Goal: Task Accomplishment & Management: Manage account settings

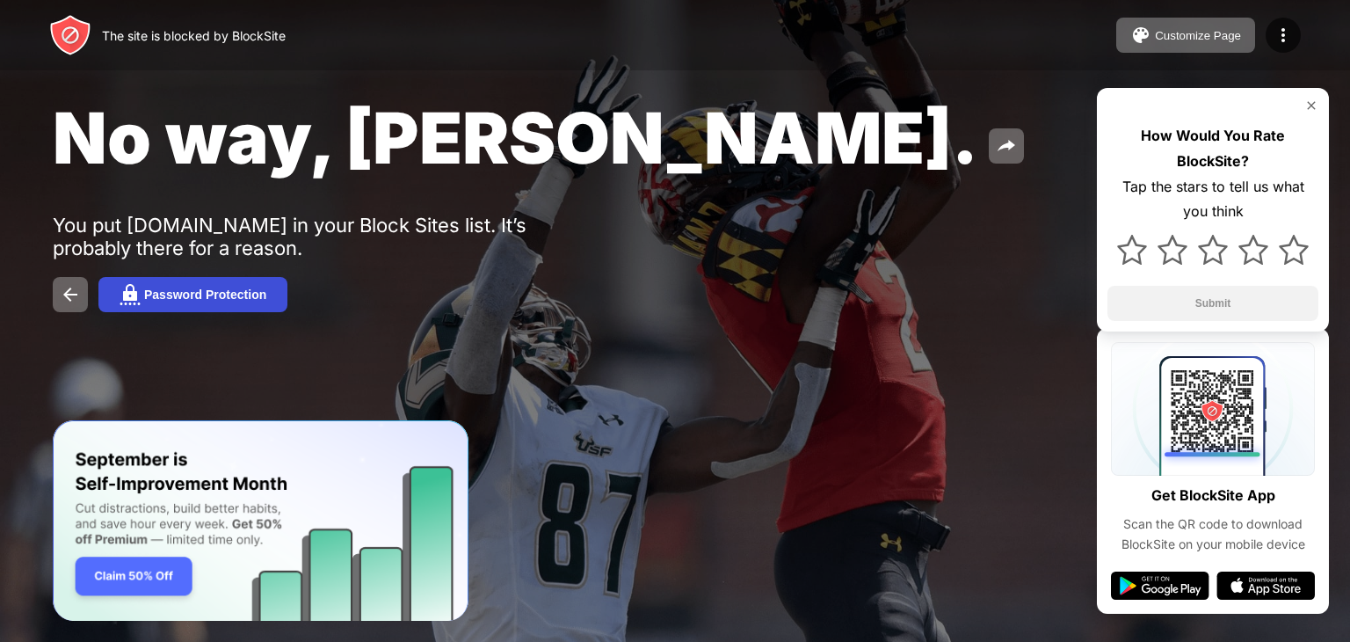
click at [186, 297] on div "Password Protection" at bounding box center [205, 294] width 122 height 14
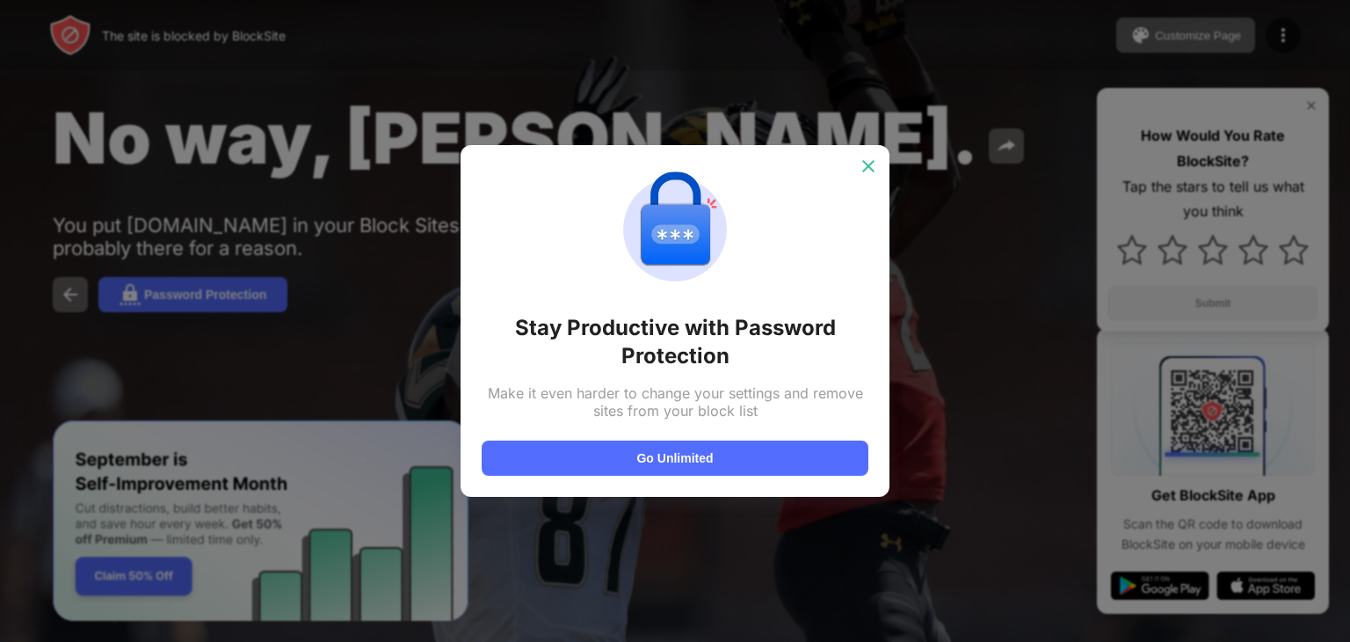
click at [870, 169] on img at bounding box center [869, 166] width 18 height 18
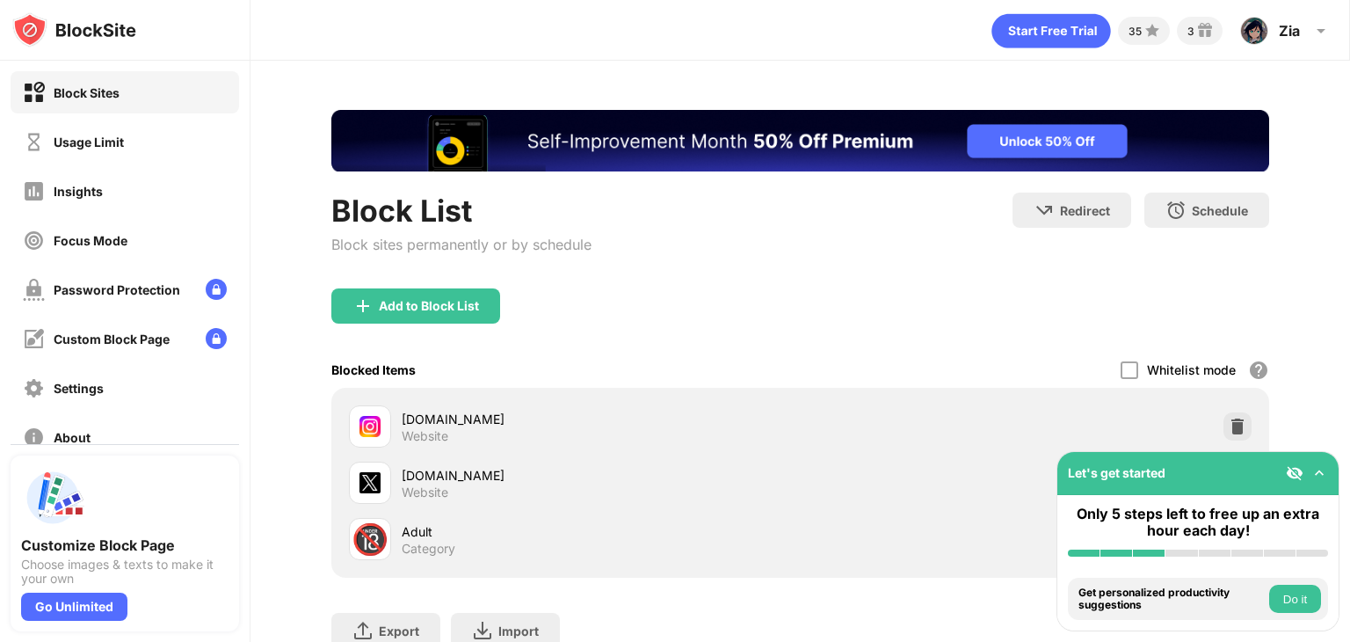
scroll to position [134, 0]
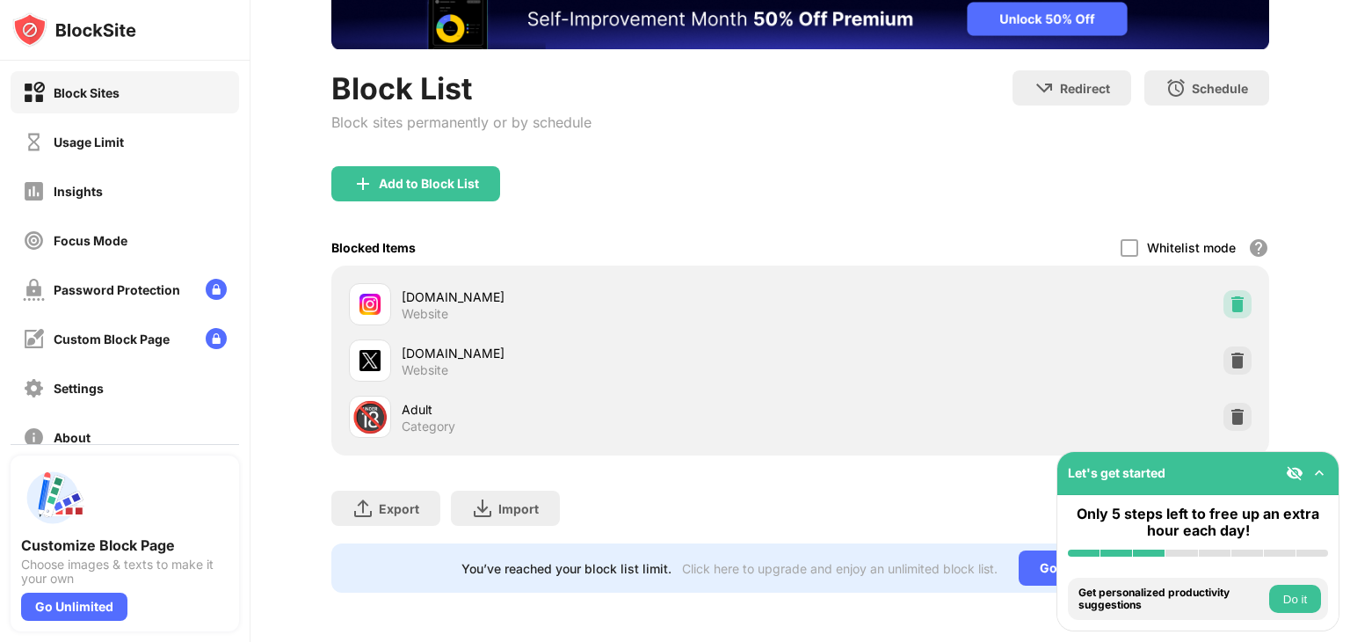
click at [1229, 295] on img at bounding box center [1238, 304] width 18 height 18
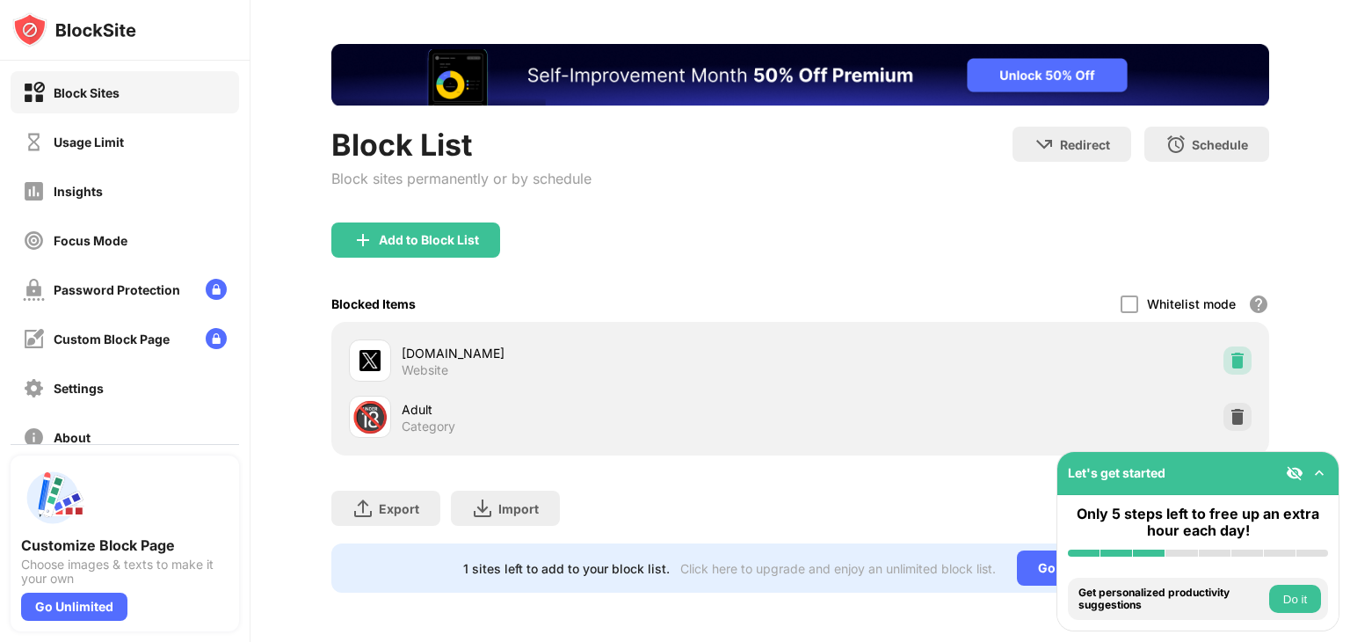
click at [1229, 352] on img at bounding box center [1238, 361] width 18 height 18
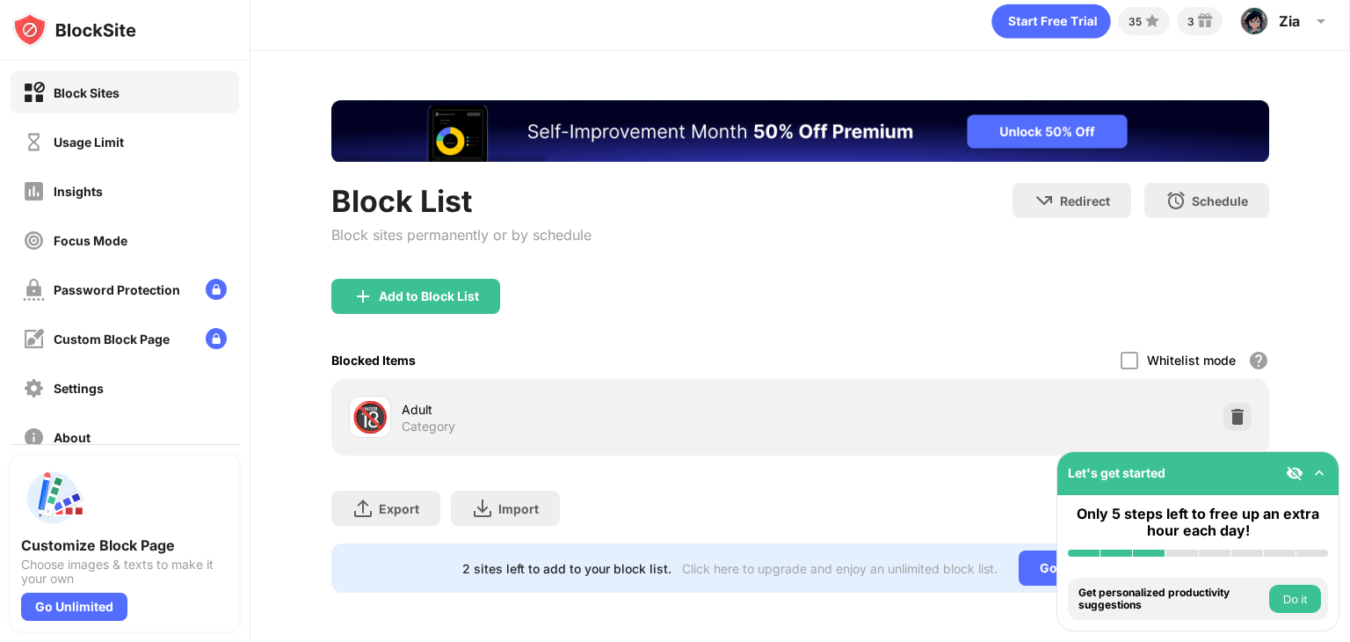
scroll to position [22, 0]
